Goal: Find specific page/section: Find specific page/section

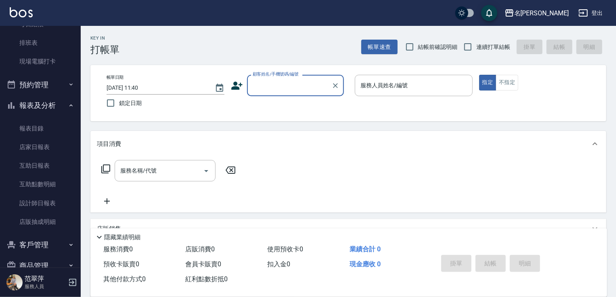
scroll to position [140, 0]
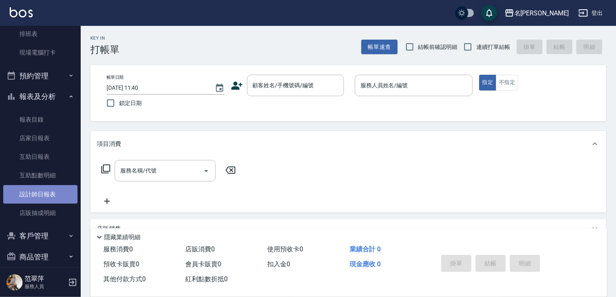
click at [47, 189] on link "設計師日報表" at bounding box center [40, 194] width 74 height 19
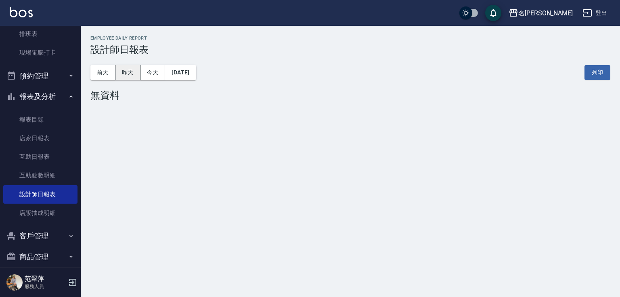
click at [129, 77] on button "昨天" at bounding box center [127, 72] width 25 height 15
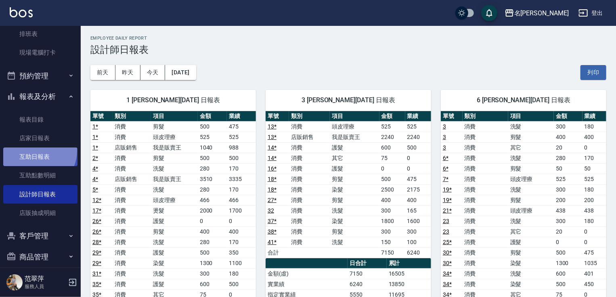
click at [33, 150] on link "互助日報表" at bounding box center [40, 156] width 74 height 19
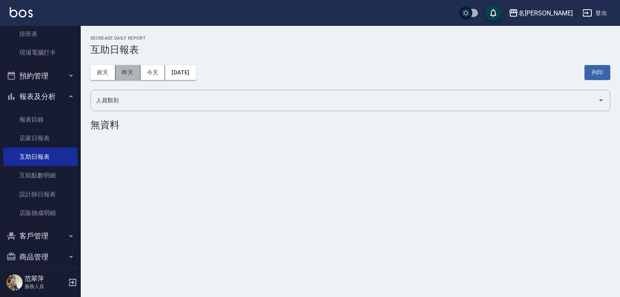
click at [130, 72] on button "昨天" at bounding box center [127, 72] width 25 height 15
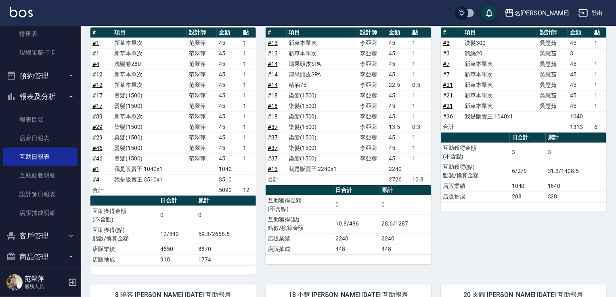
scroll to position [117, 0]
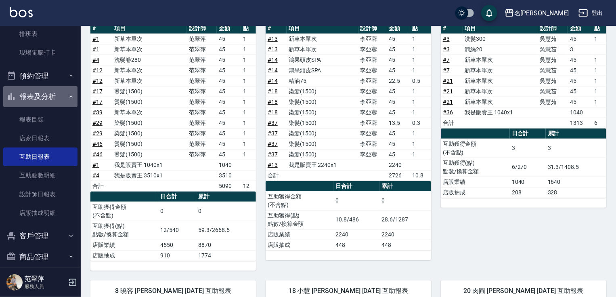
click at [44, 94] on button "報表及分析" at bounding box center [40, 96] width 74 height 21
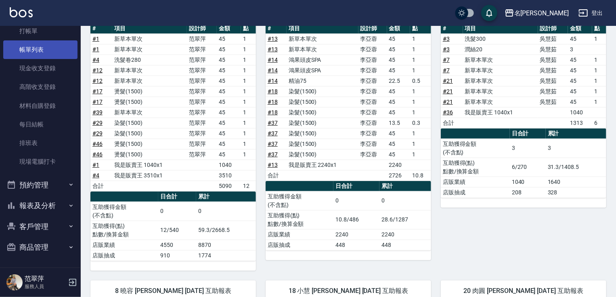
scroll to position [31, 0]
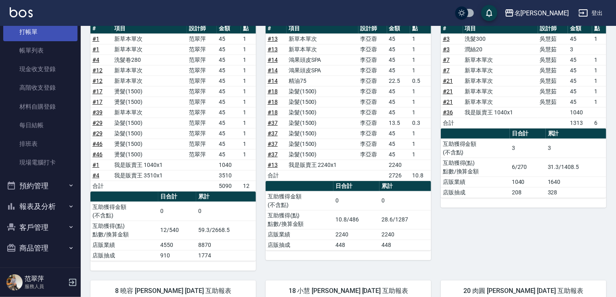
click at [41, 31] on link "打帳單" at bounding box center [40, 32] width 74 height 19
